Goal: Register for event/course

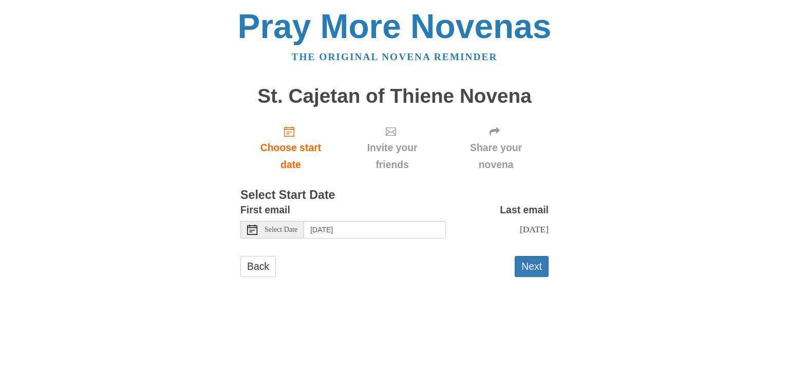
click at [84, 253] on body "Pray More Novenas The original novena reminder St. Cajetan of Thiene Novena Cho…" at bounding box center [394, 153] width 789 height 307
click at [522, 276] on button "Next" at bounding box center [532, 266] width 34 height 21
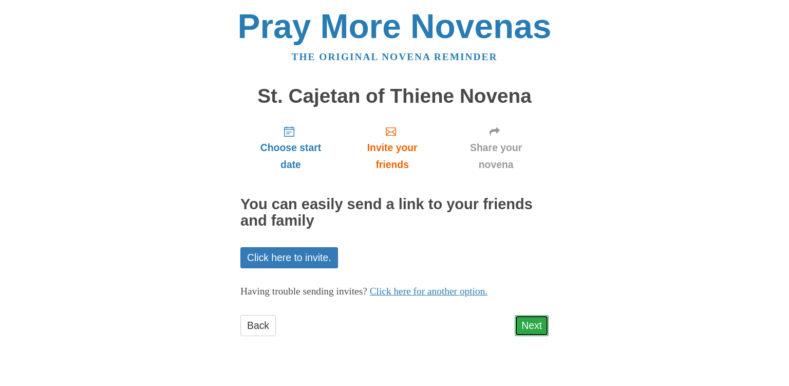
click at [521, 324] on link "Next" at bounding box center [532, 325] width 34 height 21
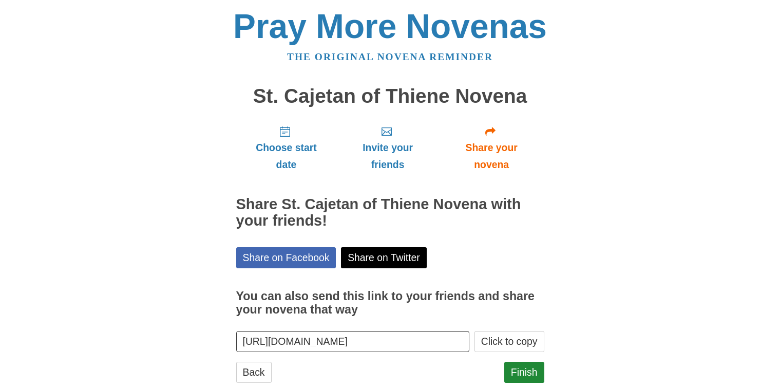
scroll to position [26, 0]
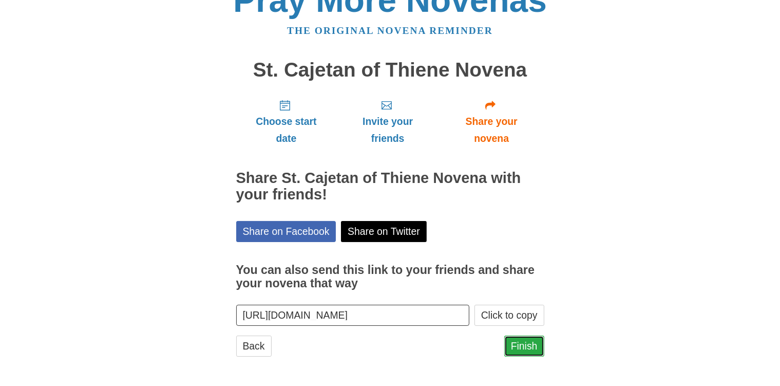
click at [523, 350] on link "Finish" at bounding box center [524, 345] width 40 height 21
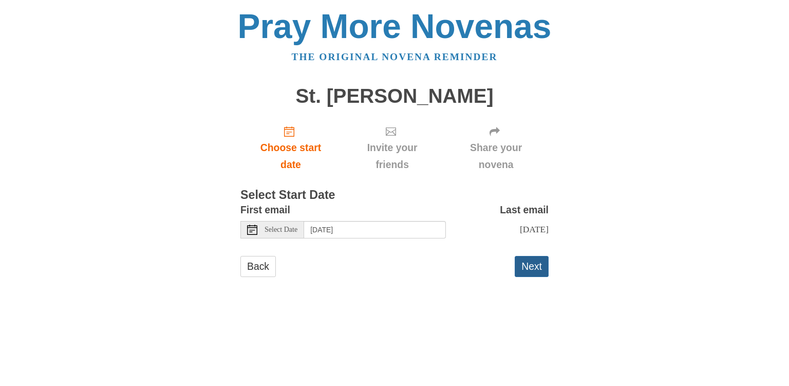
click at [528, 273] on button "Next" at bounding box center [532, 266] width 34 height 21
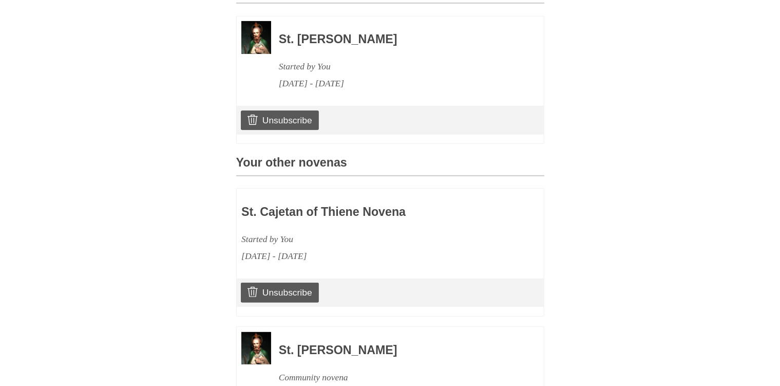
scroll to position [302, 0]
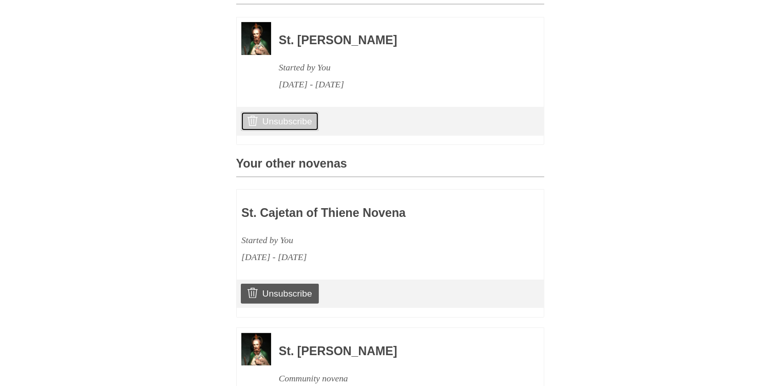
click at [289, 131] on link "Unsubscribe" at bounding box center [280, 121] width 78 height 20
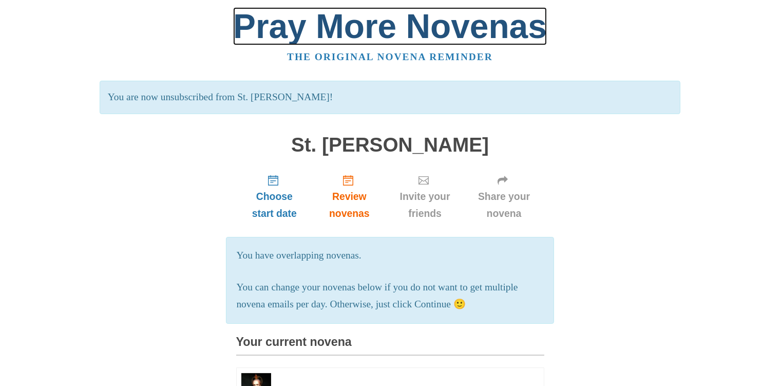
click at [317, 24] on link "Pray More Novenas" at bounding box center [390, 26] width 314 height 38
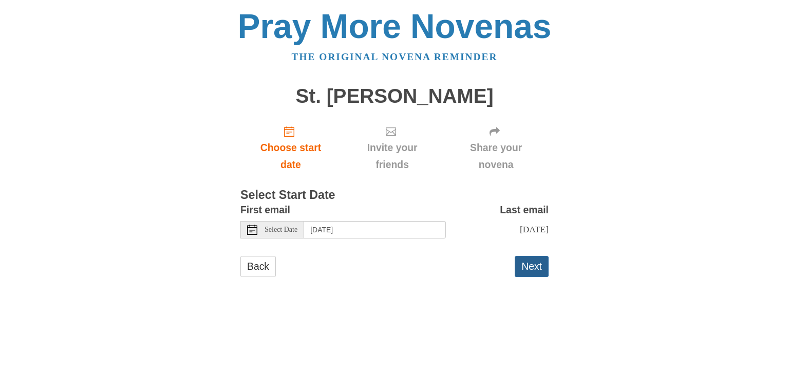
click at [530, 274] on button "Next" at bounding box center [532, 266] width 34 height 21
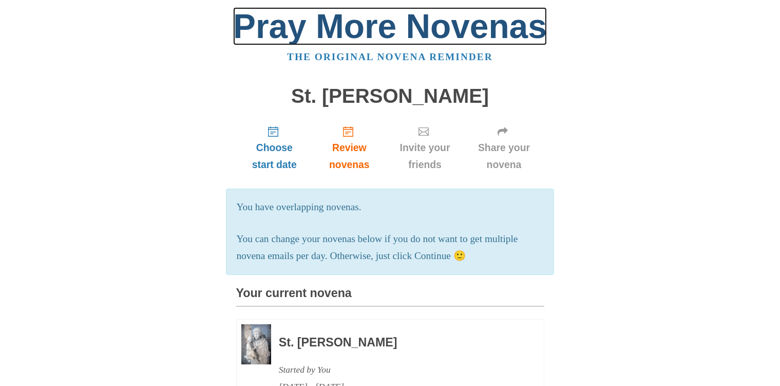
click at [373, 29] on link "Pray More Novenas" at bounding box center [390, 26] width 314 height 38
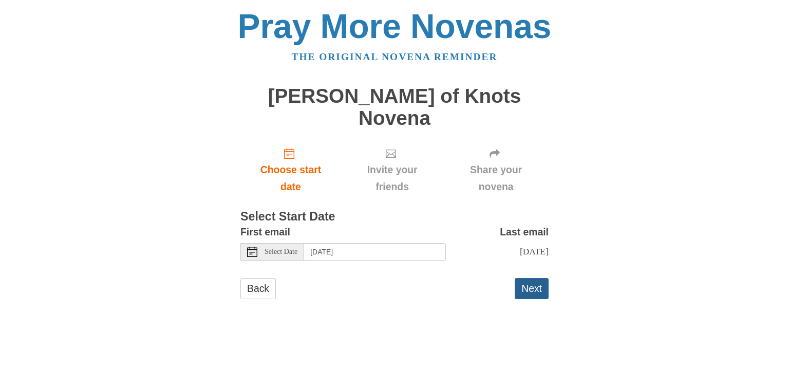
click at [529, 278] on button "Next" at bounding box center [532, 288] width 34 height 21
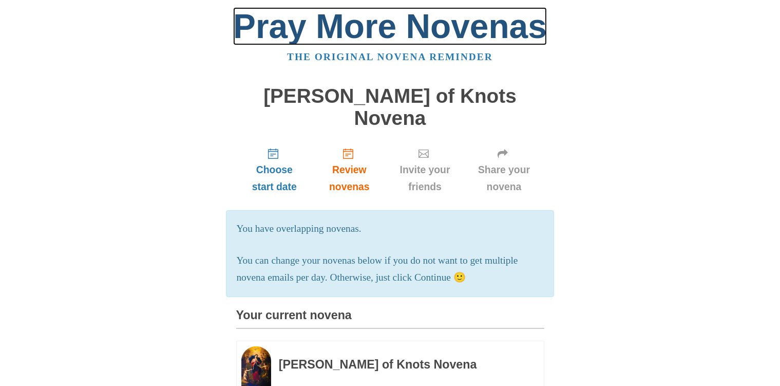
click at [317, 20] on link "Pray More Novenas" at bounding box center [390, 26] width 314 height 38
